Goal: Task Accomplishment & Management: Use online tool/utility

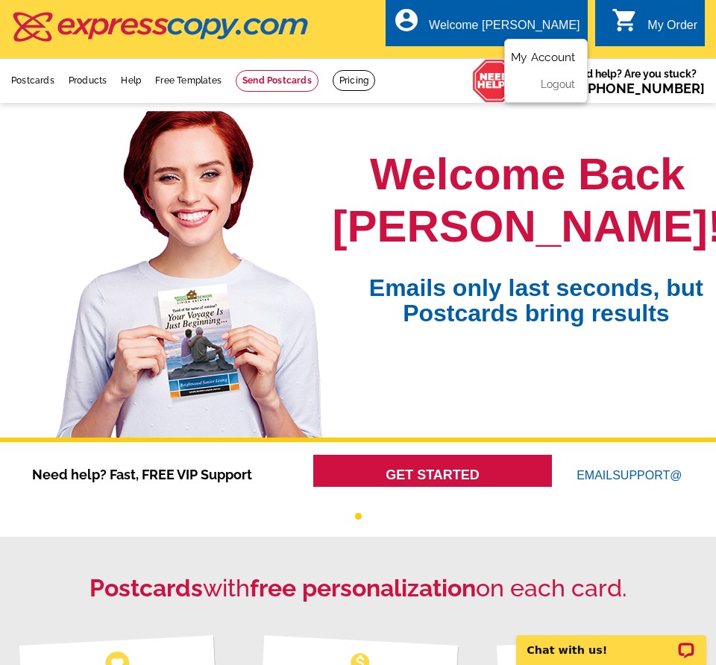
click at [535, 58] on link "My Account" at bounding box center [543, 57] width 64 height 13
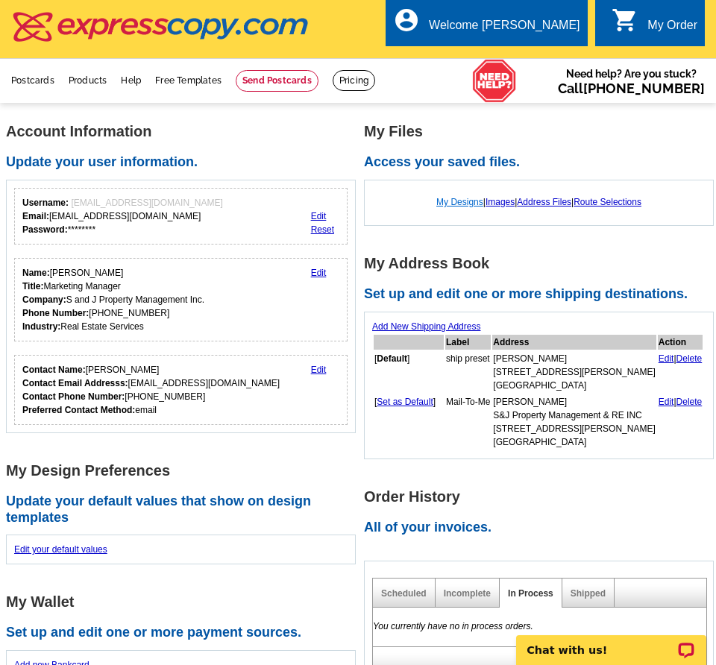
drag, startPoint x: 443, startPoint y: 203, endPoint x: 435, endPoint y: 199, distance: 9.0
click at [441, 203] on link "My Designs" at bounding box center [459, 202] width 47 height 10
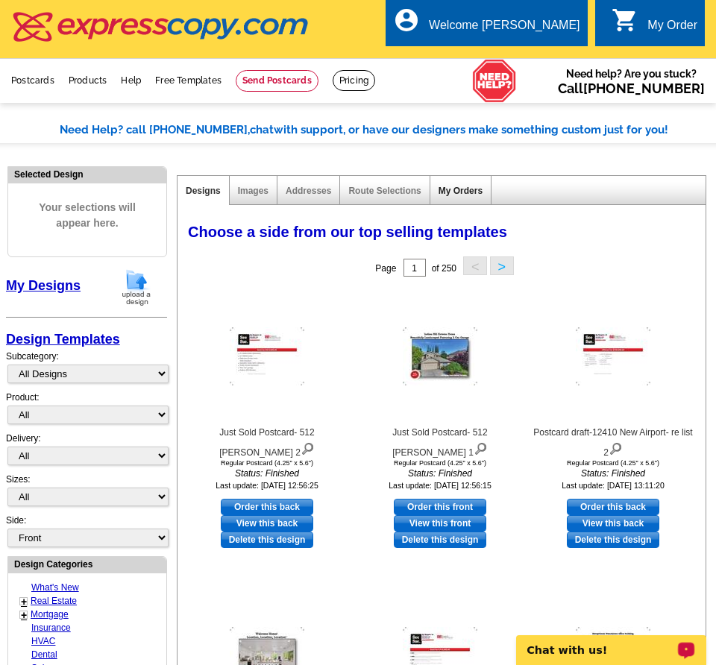
click at [456, 191] on link "My Orders" at bounding box center [460, 191] width 44 height 10
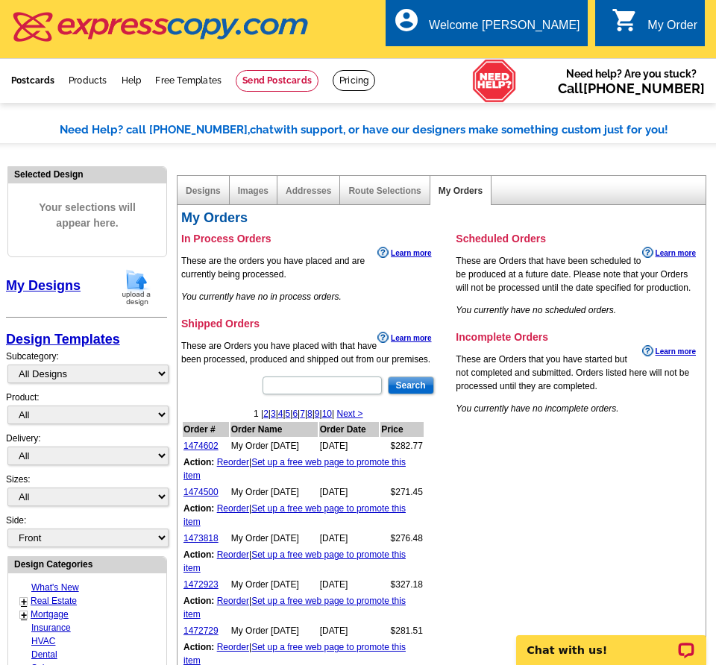
click at [39, 81] on link "Postcards" at bounding box center [32, 80] width 43 height 10
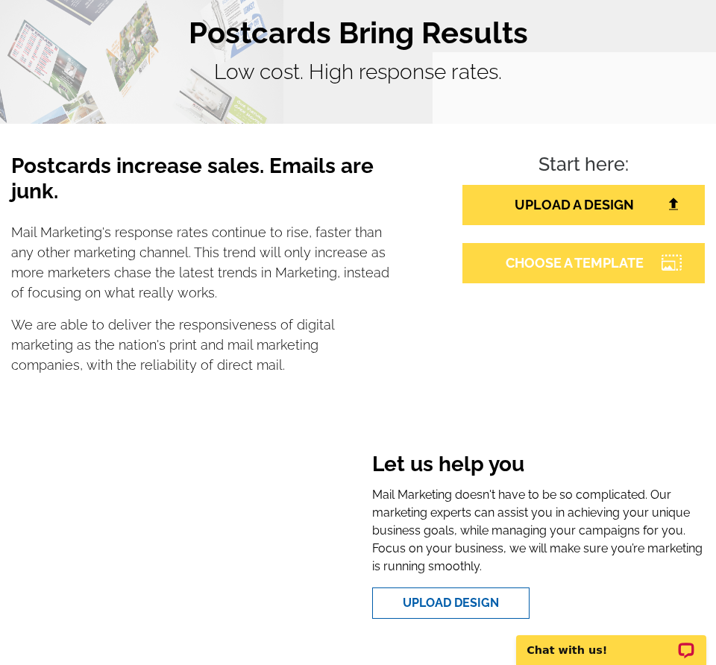
scroll to position [149, 0]
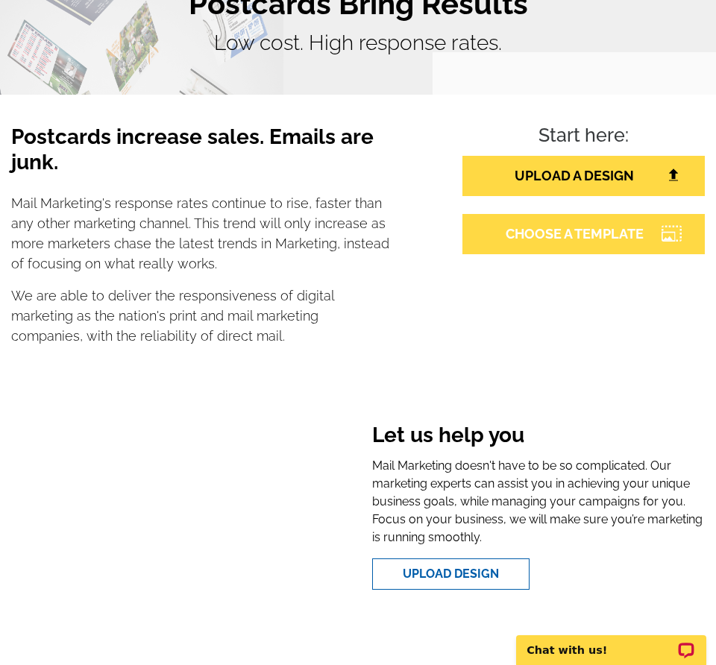
click at [574, 233] on link "CHOOSE A TEMPLATE" at bounding box center [583, 234] width 242 height 40
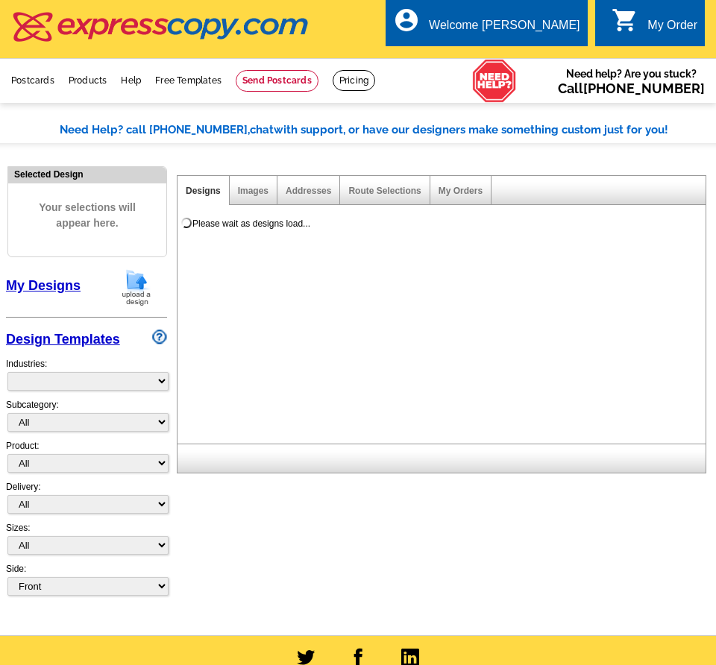
select select "785"
